Goal: Task Accomplishment & Management: Use online tool/utility

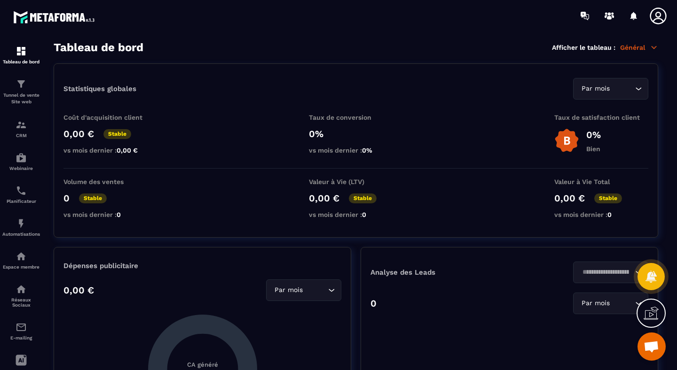
click at [651, 46] on icon at bounding box center [653, 47] width 8 height 8
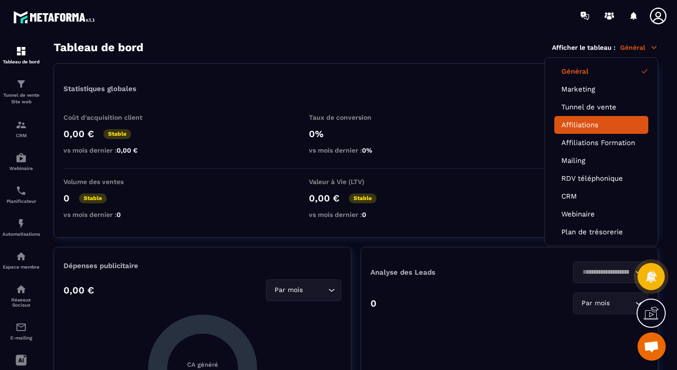
click at [586, 128] on link "Affiliations" at bounding box center [601, 125] width 80 height 8
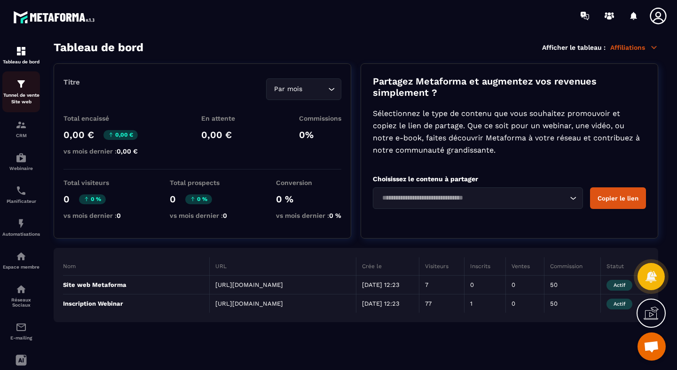
click at [26, 92] on div "Tunnel de vente Site web" at bounding box center [21, 91] width 38 height 27
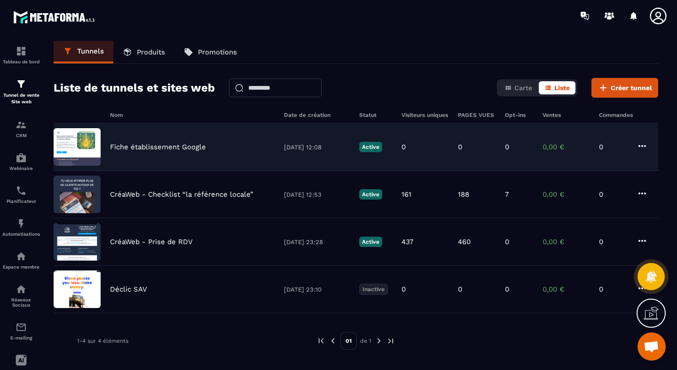
click at [146, 148] on p "Fiche établissement Google" at bounding box center [158, 147] width 96 height 8
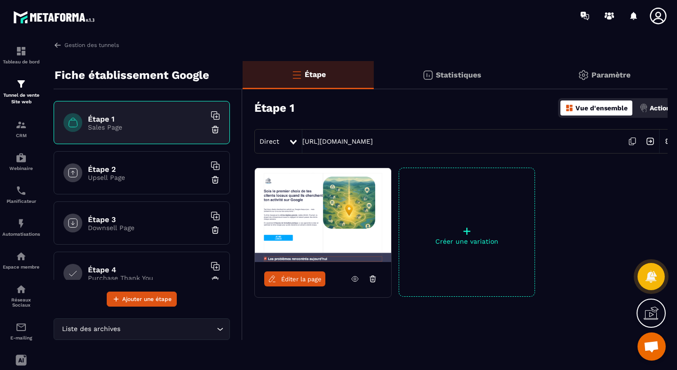
click at [305, 282] on span "Éditer la page" at bounding box center [301, 279] width 40 height 7
